Goal: Task Accomplishment & Management: Use online tool/utility

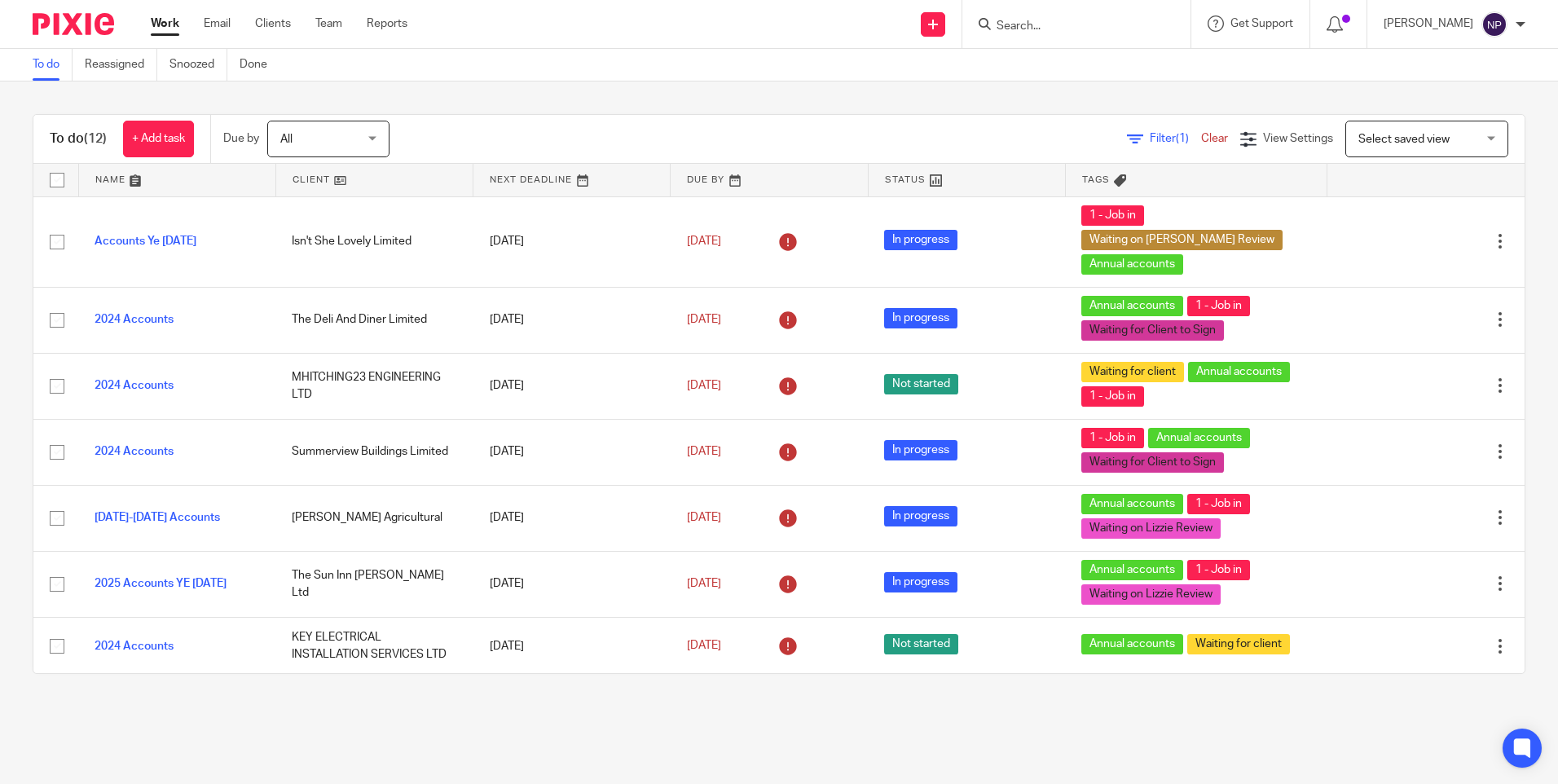
click at [295, 144] on span "All" at bounding box center [324, 139] width 87 height 34
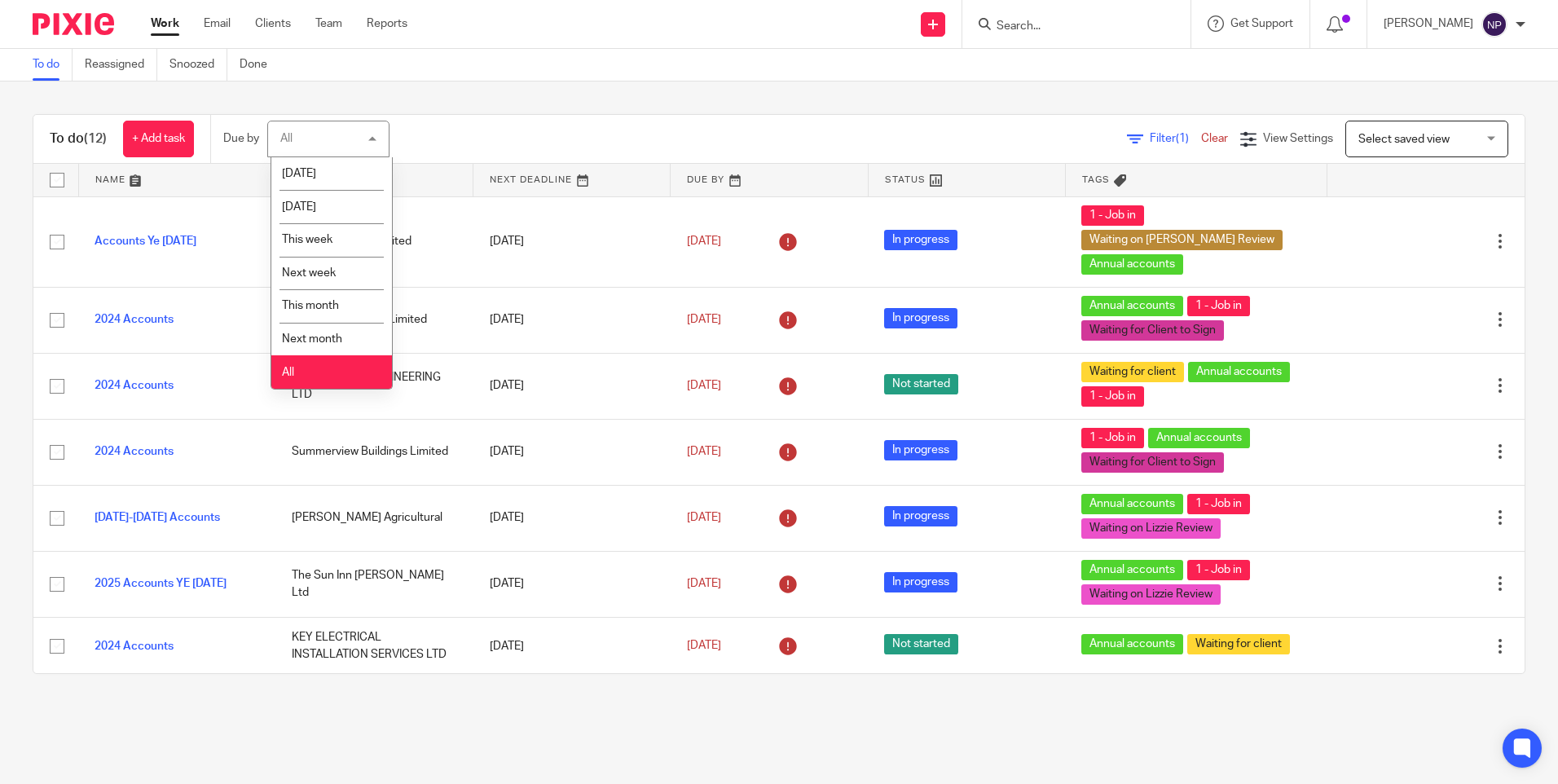
click at [302, 370] on li "All" at bounding box center [332, 371] width 121 height 33
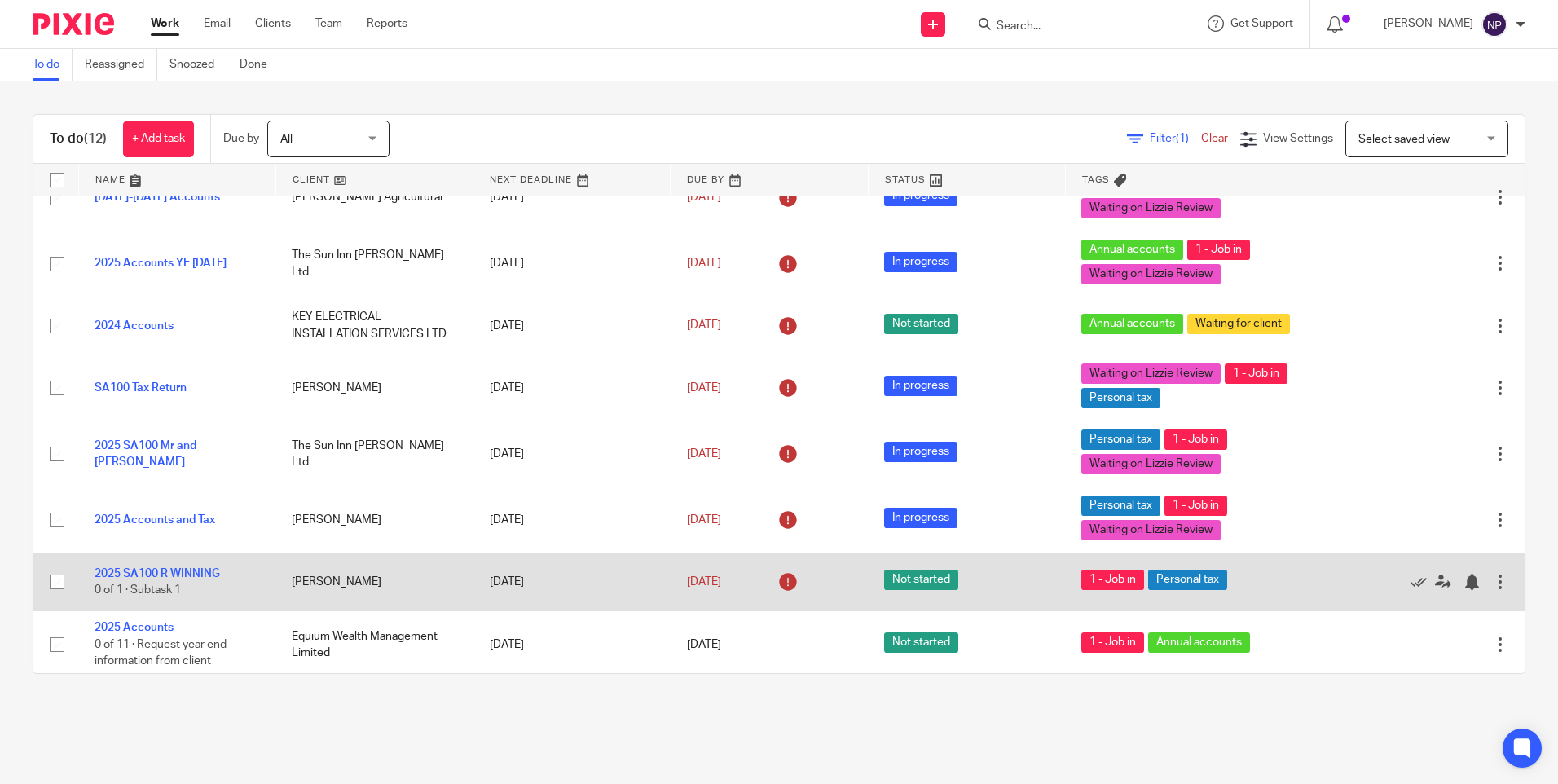
scroll to position [332, 0]
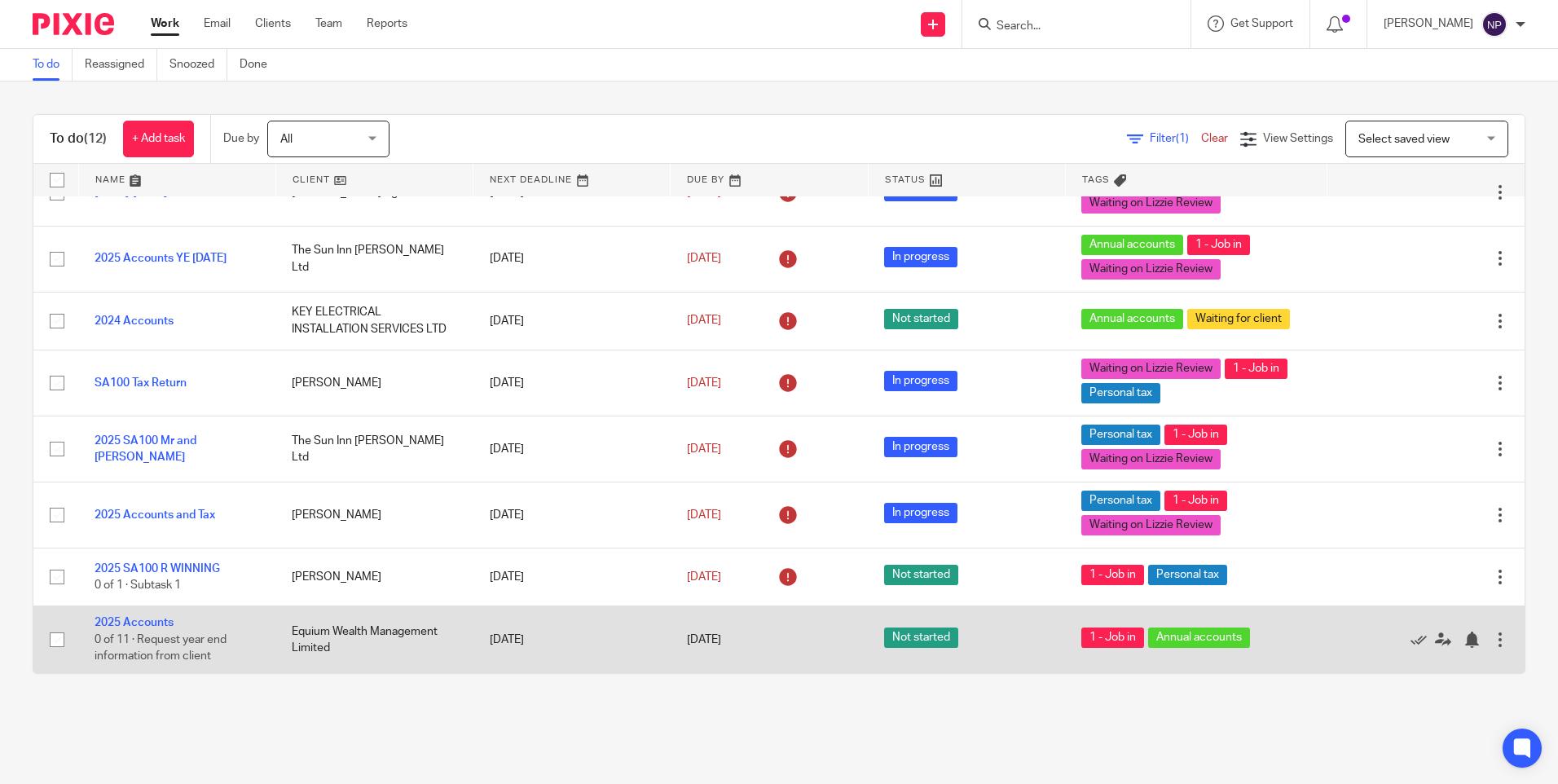
click at [419, 632] on td "Equium Wealth Management Limited" at bounding box center [375, 640] width 198 height 67
click at [403, 627] on td "Equium Wealth Management Limited" at bounding box center [375, 640] width 198 height 67
click at [130, 622] on link "2025 Accounts" at bounding box center [134, 622] width 79 height 11
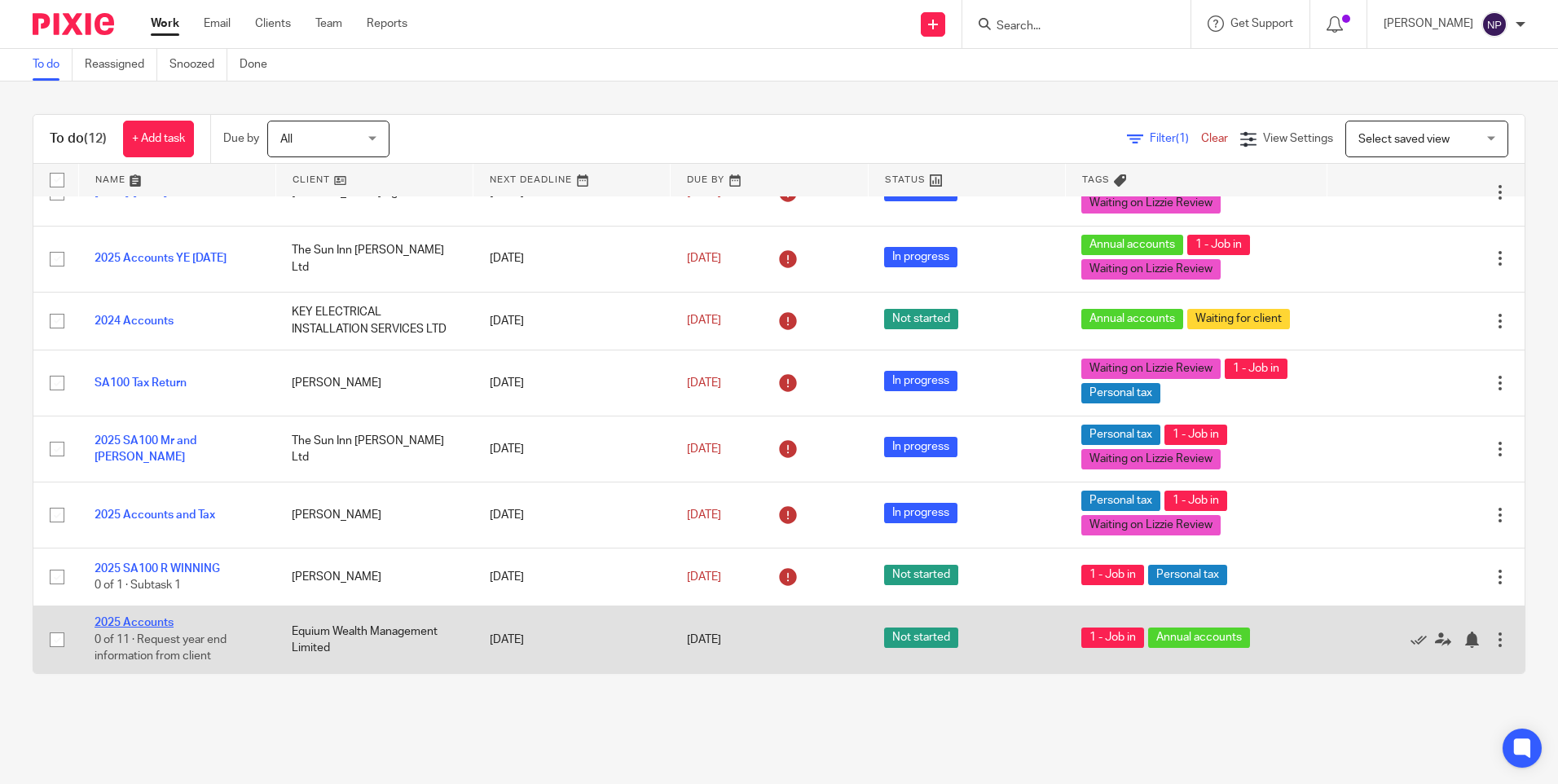
click at [130, 622] on link "2025 Accounts" at bounding box center [134, 622] width 79 height 11
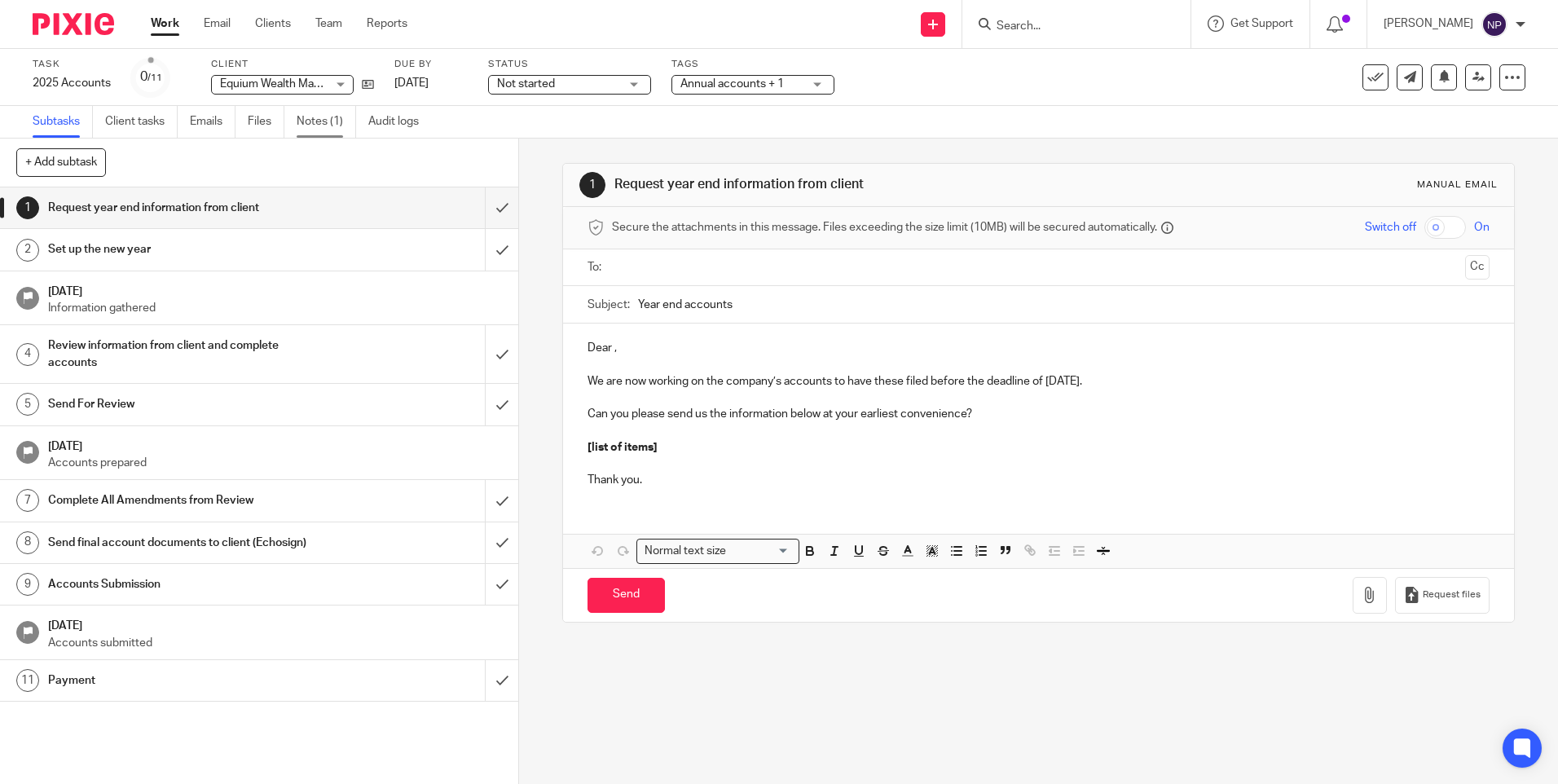
click at [322, 117] on link "Notes (1)" at bounding box center [326, 122] width 60 height 32
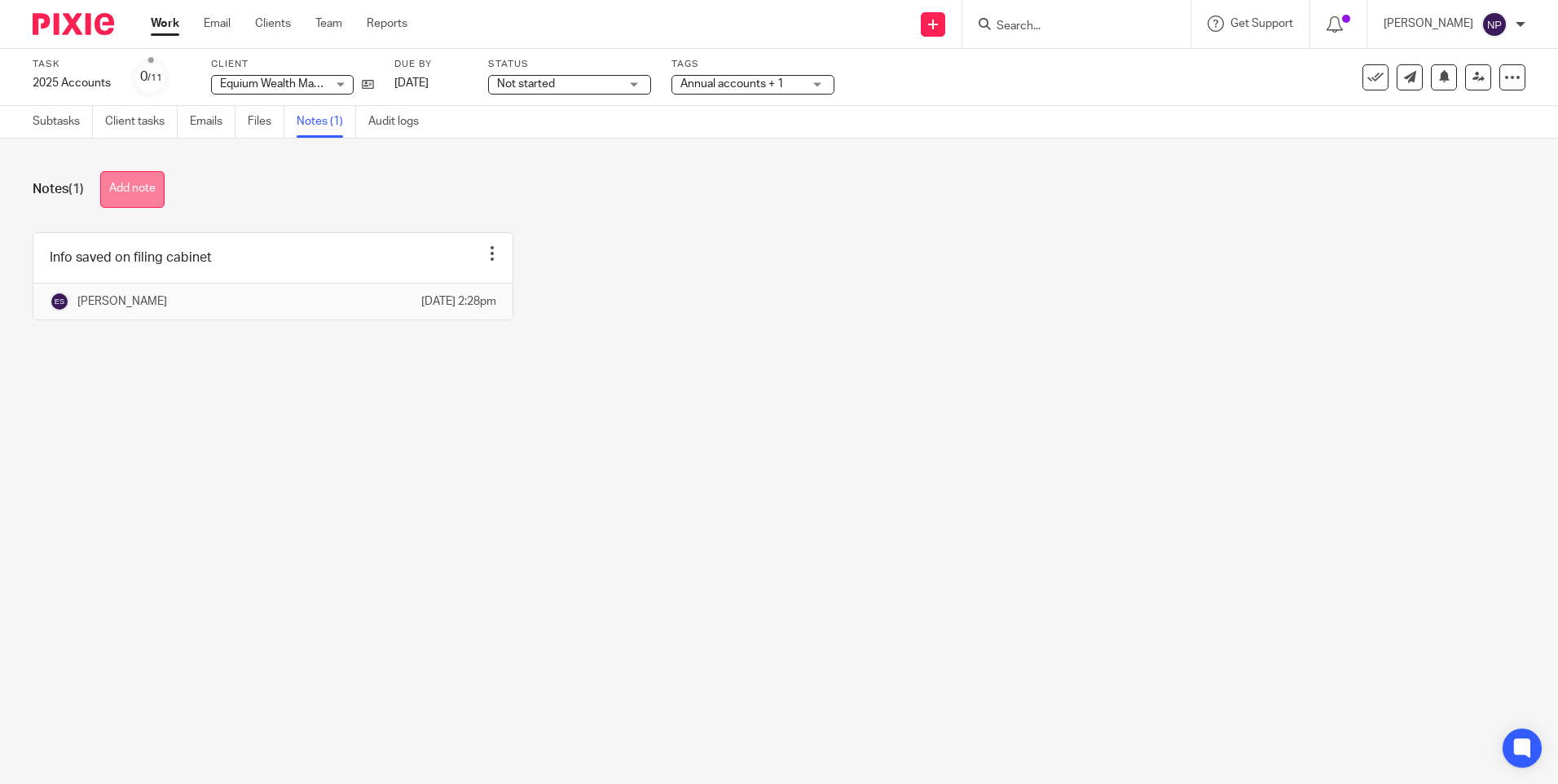
click at [148, 198] on button "Add note" at bounding box center [132, 189] width 64 height 37
click at [107, 180] on button "Add note" at bounding box center [132, 189] width 64 height 37
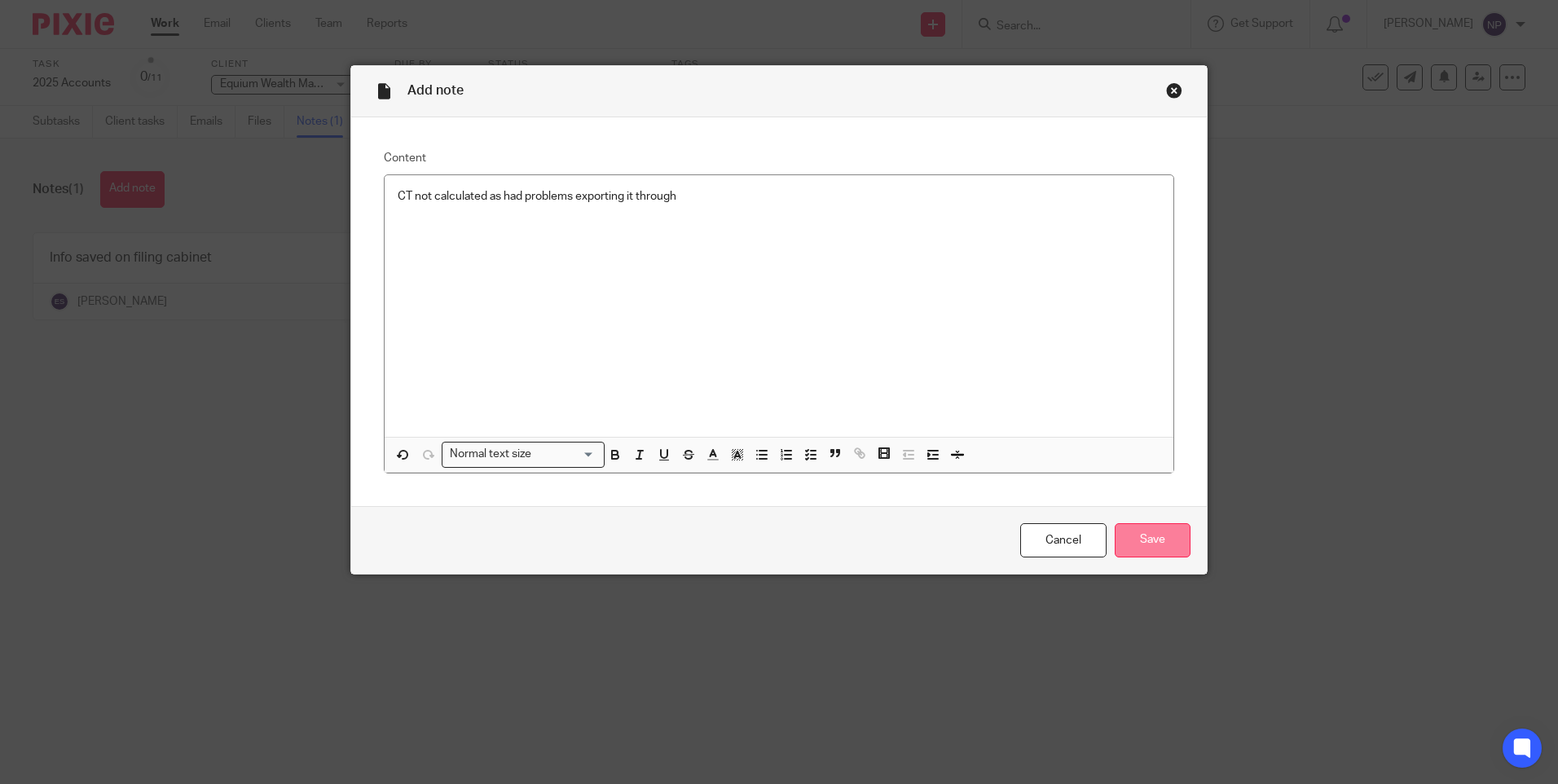
click at [1134, 531] on input "Save" at bounding box center [1152, 540] width 76 height 35
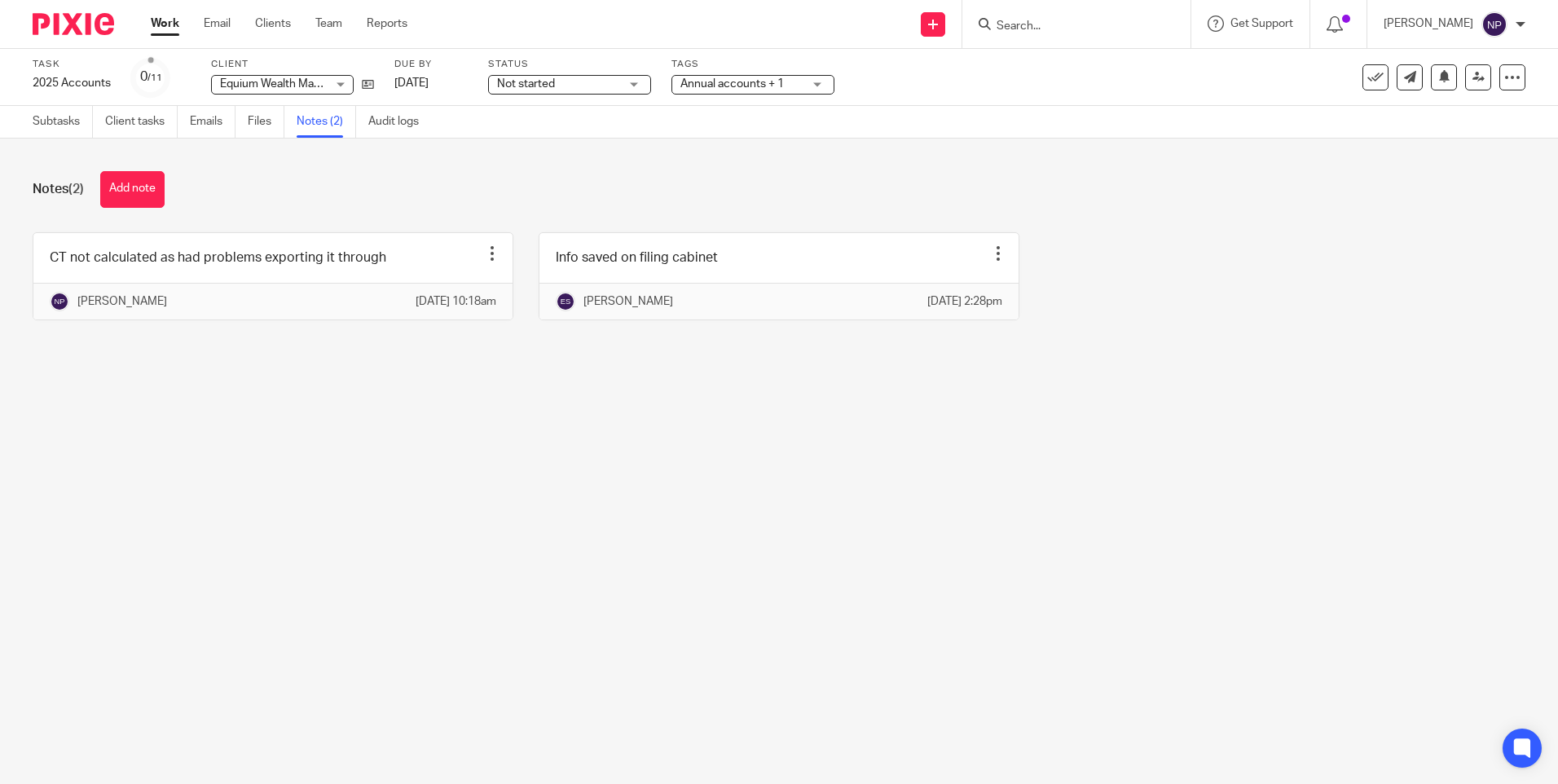
click at [528, 498] on main "Task 2025 Accounts Save 2025 Accounts 0 /11 Client Equium Wealth Management Lim…" at bounding box center [779, 392] width 1558 height 784
click at [1347, 651] on main "Task 2025 Accounts Save 2025 Accounts 0 /11 Client Equium Wealth Management Lim…" at bounding box center [779, 392] width 1558 height 784
click at [495, 744] on main "Task 2025 Accounts Save 2025 Accounts 0 /11 Client Equium Wealth Management Lim…" at bounding box center [779, 392] width 1558 height 784
click at [77, 644] on main "Task 2025 Accounts Save 2025 Accounts 0 /11 Client Equium Wealth Management Lim…" at bounding box center [779, 392] width 1558 height 784
